Goal: Information Seeking & Learning: Learn about a topic

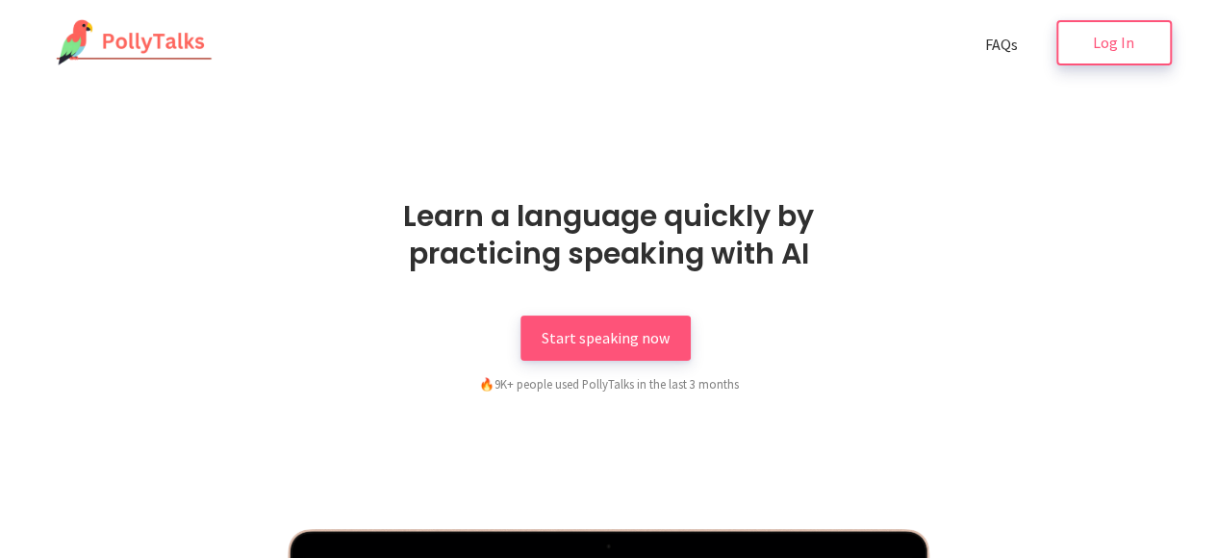
click at [1132, 38] on span "Log In" at bounding box center [1113, 42] width 41 height 19
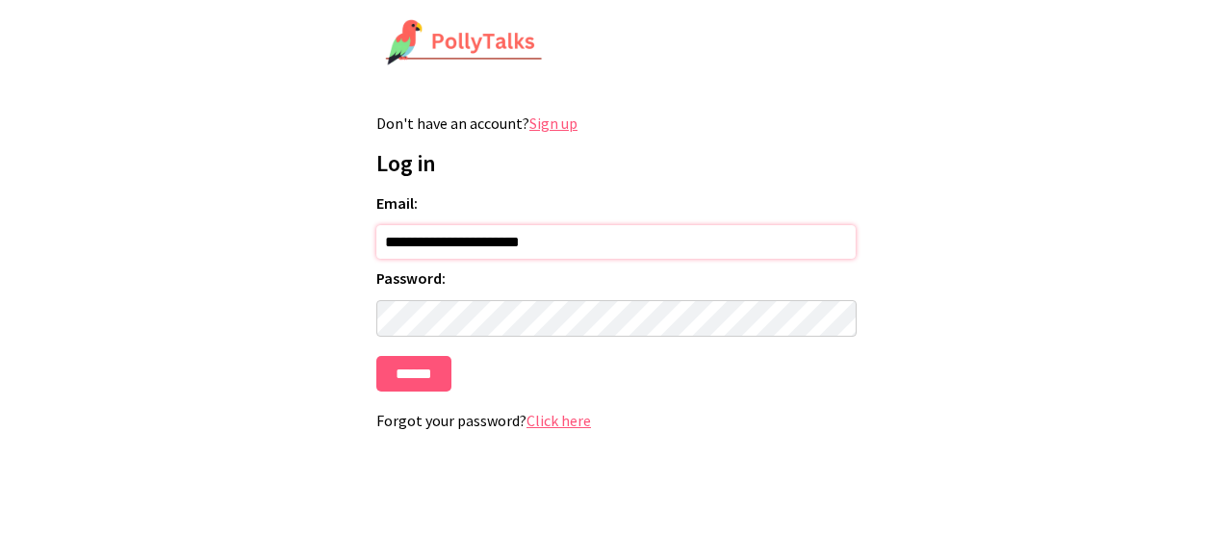
click at [587, 237] on input "**********" at bounding box center [615, 242] width 479 height 34
type input "**********"
click at [376, 356] on input "******" at bounding box center [413, 374] width 75 height 36
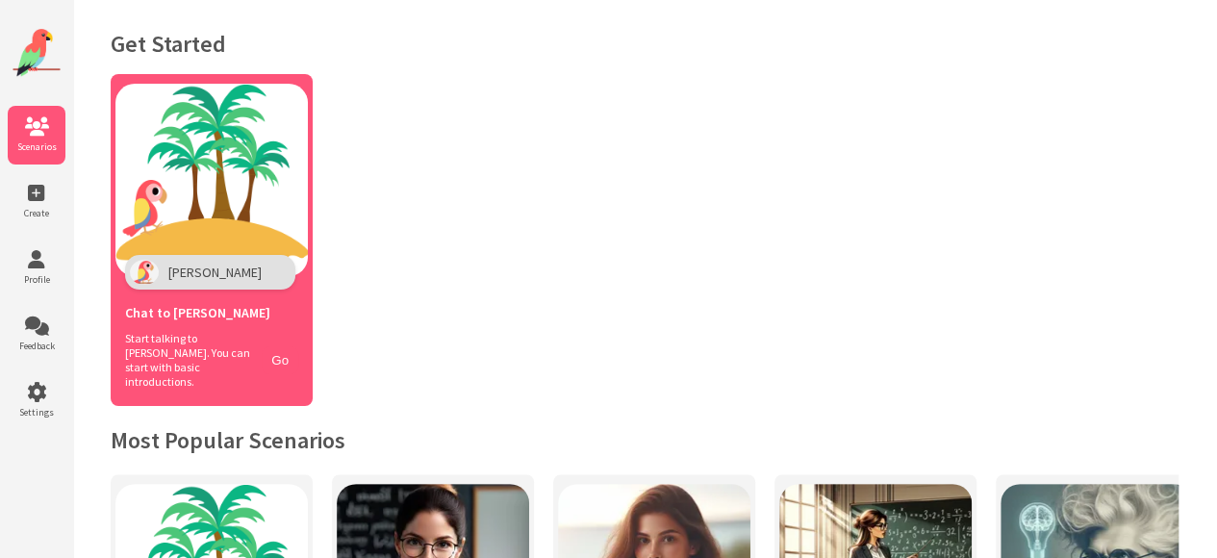
click at [267, 224] on img at bounding box center [211, 180] width 192 height 192
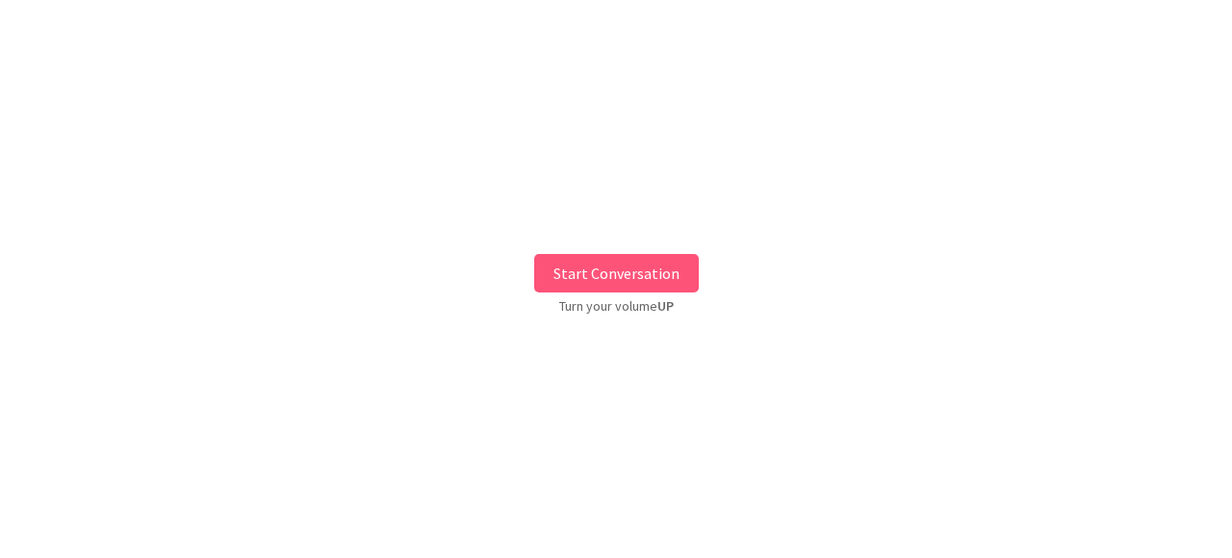
click at [619, 278] on button "Start Conversation" at bounding box center [616, 273] width 165 height 38
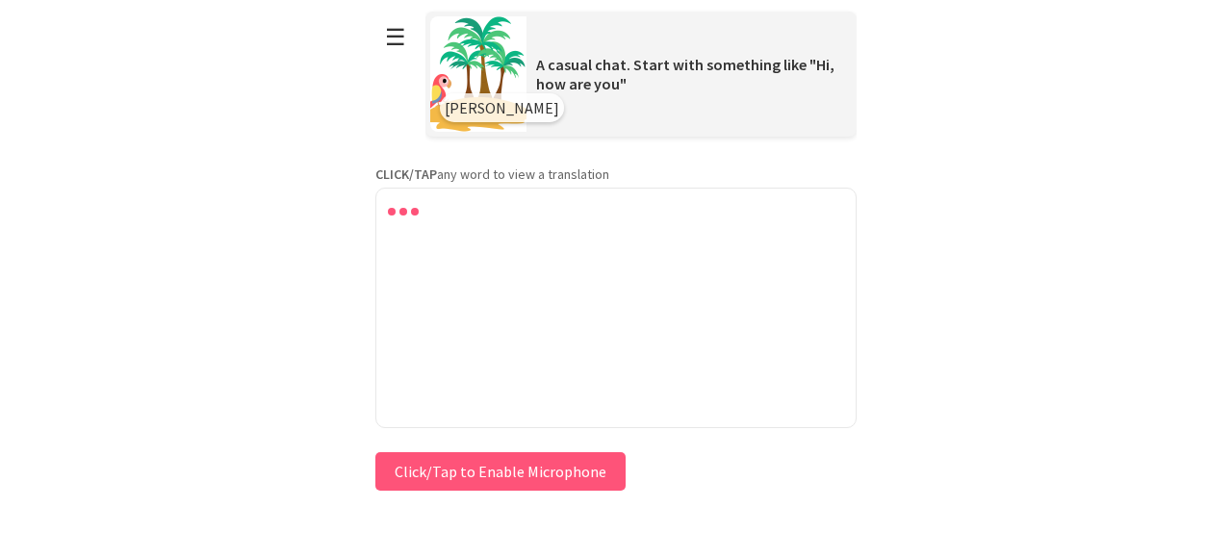
click at [509, 466] on button "Click/Tap to Enable Microphone" at bounding box center [500, 471] width 250 height 38
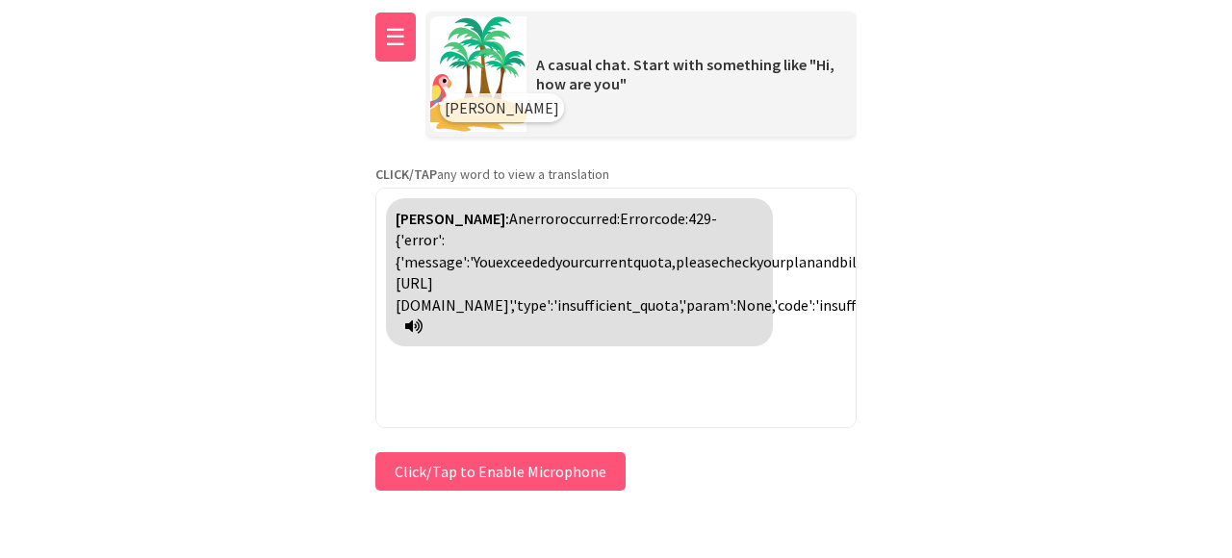
click at [410, 35] on button "☰" at bounding box center [395, 37] width 40 height 49
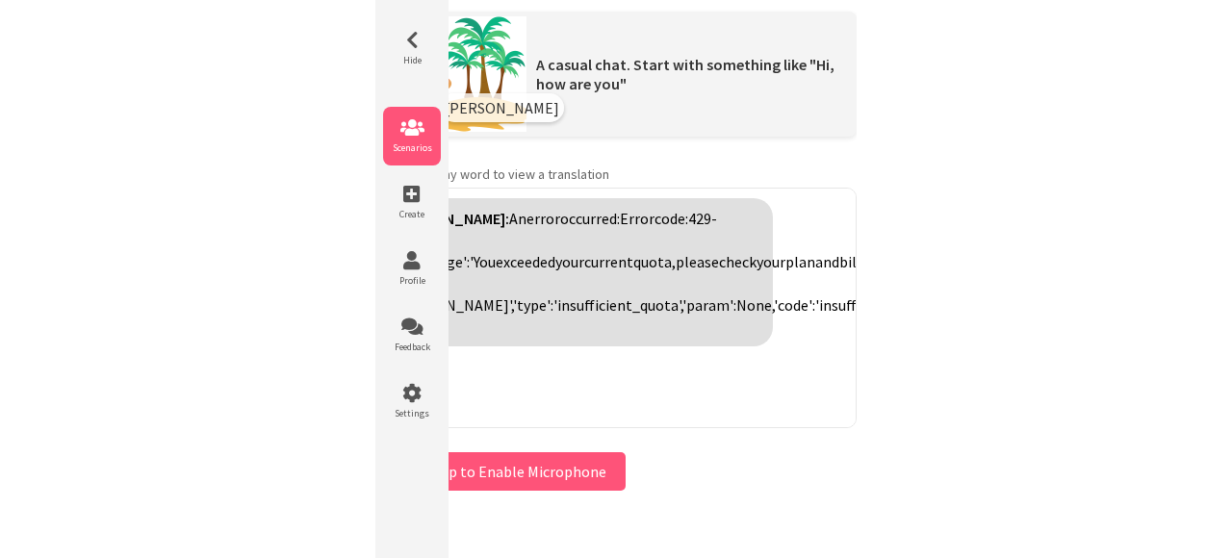
click at [417, 120] on icon at bounding box center [412, 127] width 58 height 19
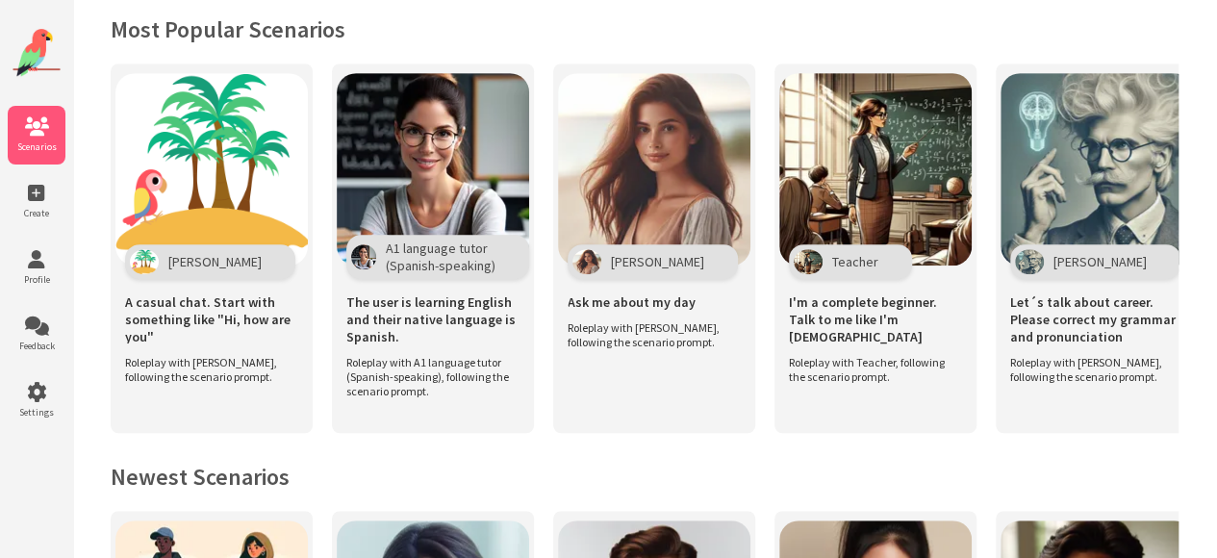
scroll to position [418, 0]
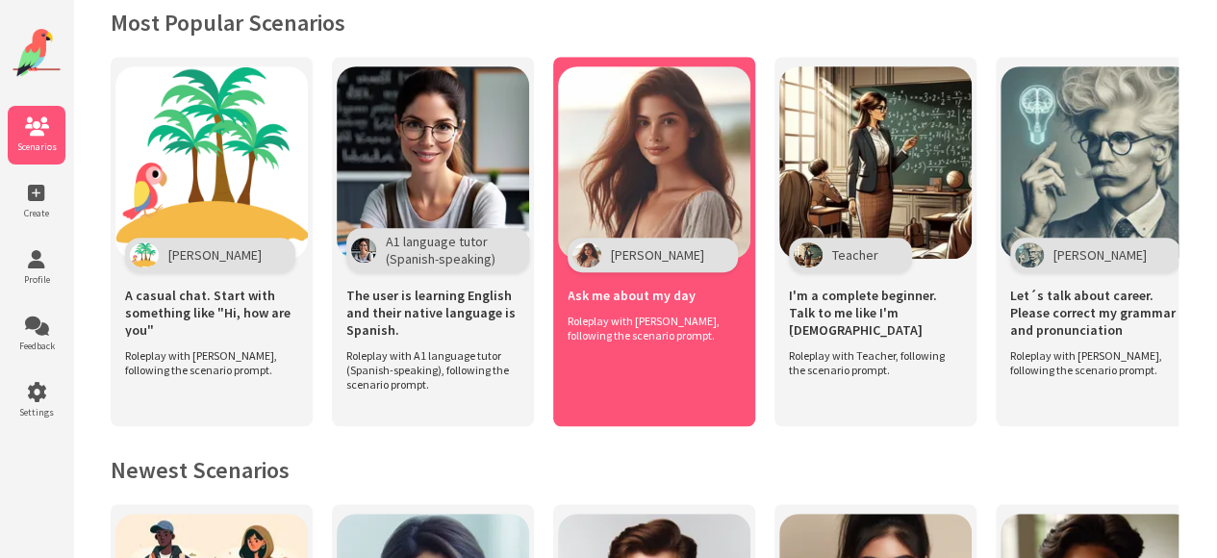
click at [686, 191] on img at bounding box center [654, 162] width 192 height 192
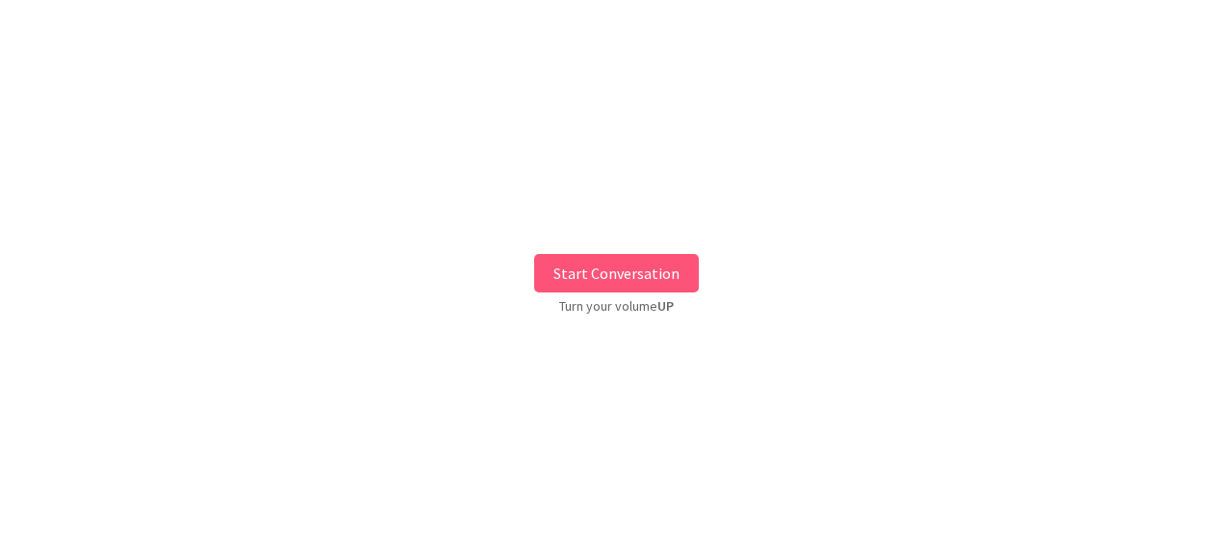
click at [600, 276] on button "Start Conversation" at bounding box center [616, 273] width 165 height 38
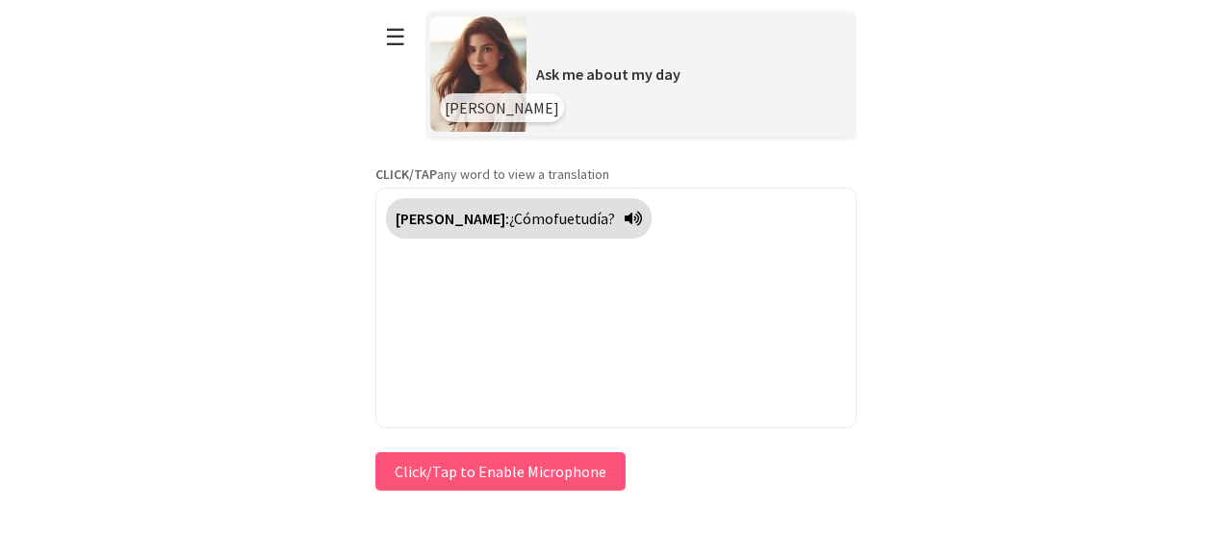
click at [516, 480] on button "Click/Tap to Enable Microphone" at bounding box center [500, 471] width 250 height 38
click at [489, 469] on button "Click/Tap to Enable Microphone" at bounding box center [500, 471] width 250 height 38
click at [520, 464] on button "Click/Tap to Enable Microphone" at bounding box center [500, 471] width 250 height 38
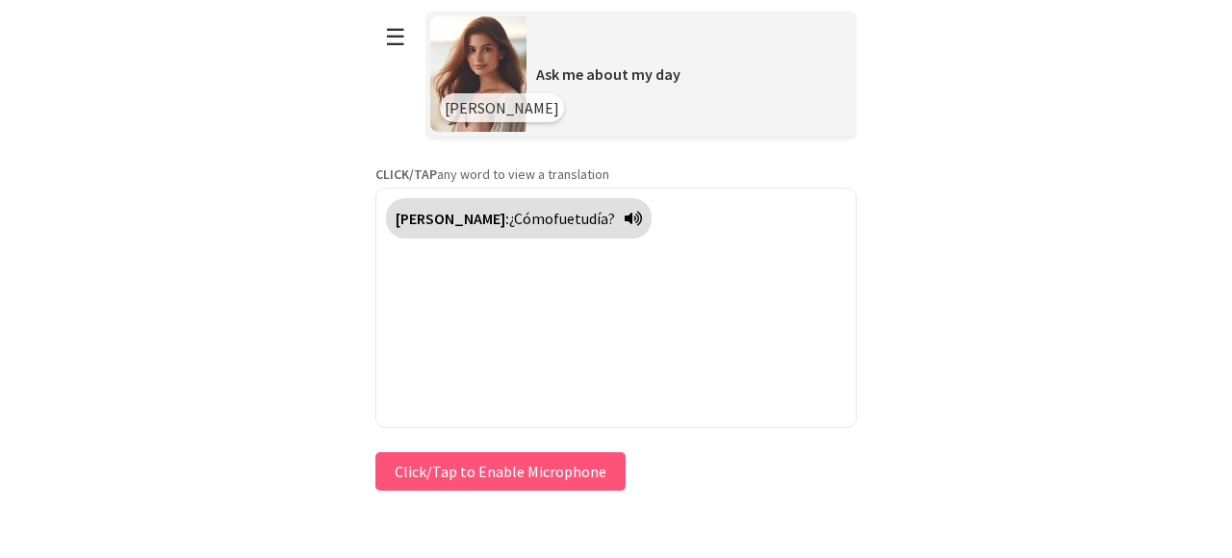
click at [520, 464] on button "Click/Tap to Enable Microphone" at bounding box center [500, 471] width 250 height 38
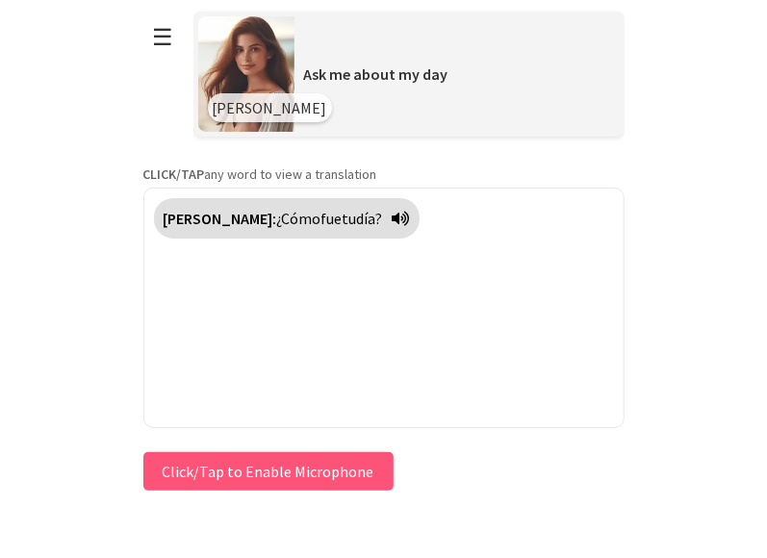
click at [329, 475] on button "Click/Tap to Enable Microphone" at bounding box center [268, 471] width 250 height 38
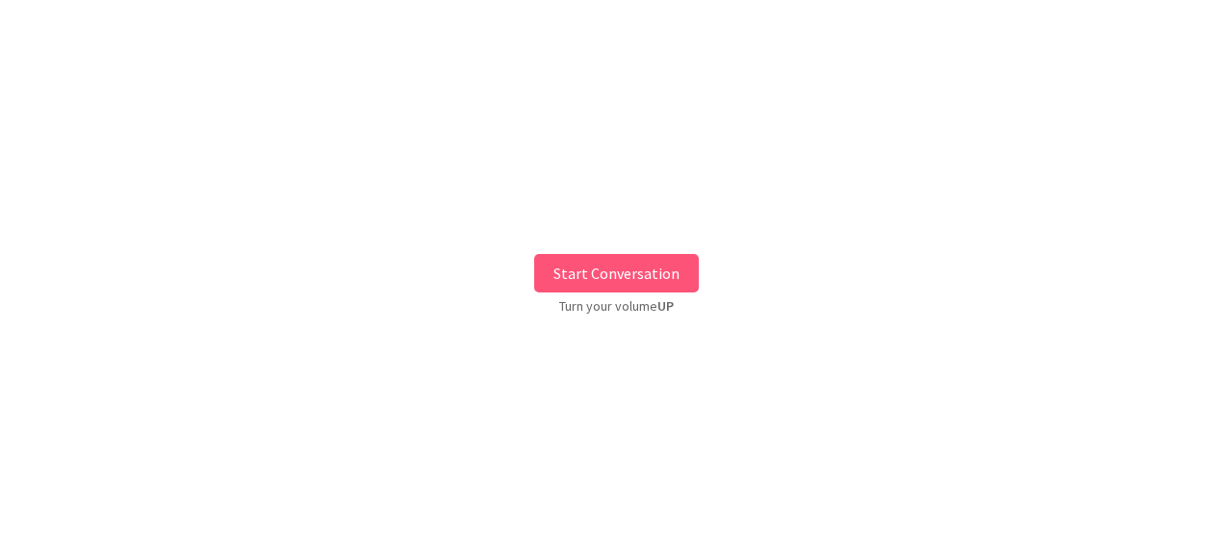
click at [623, 262] on button "Start Conversation" at bounding box center [616, 273] width 165 height 38
